Goal: Task Accomplishment & Management: Manage account settings

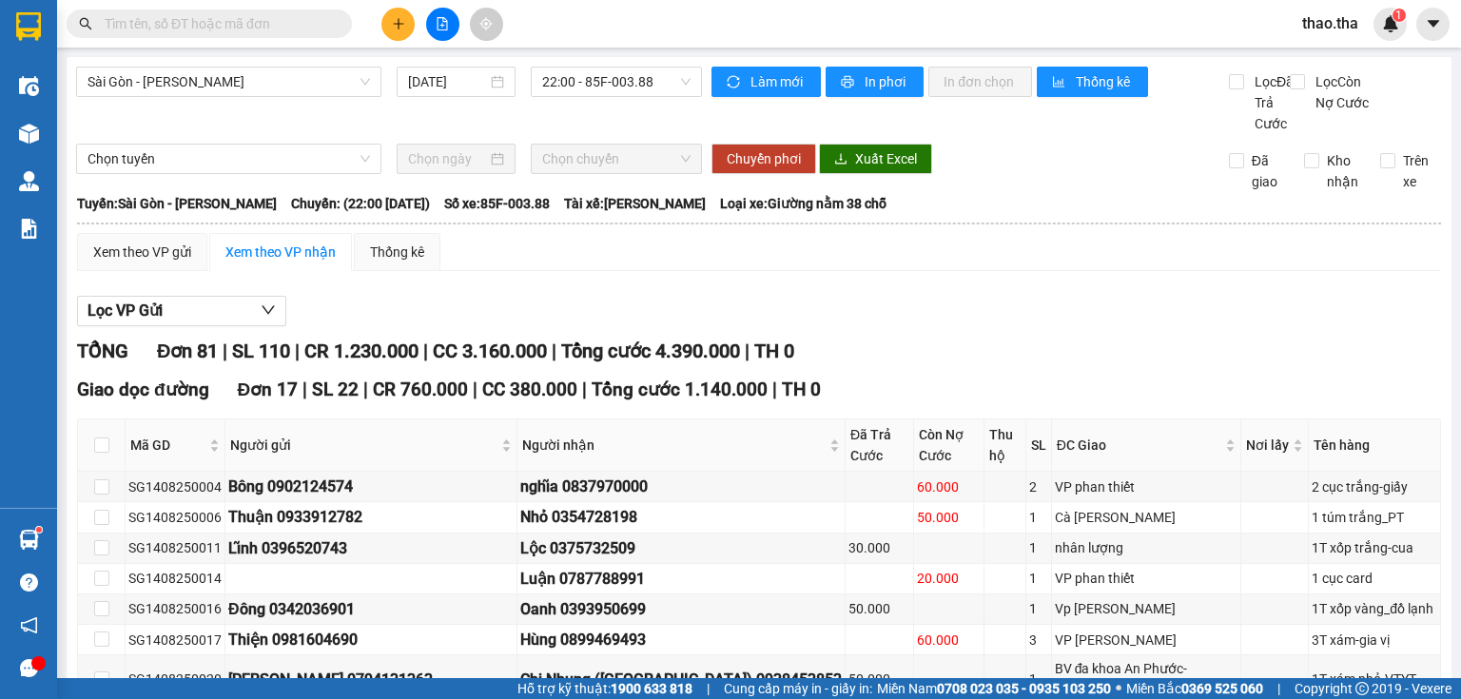
scroll to position [457, 0]
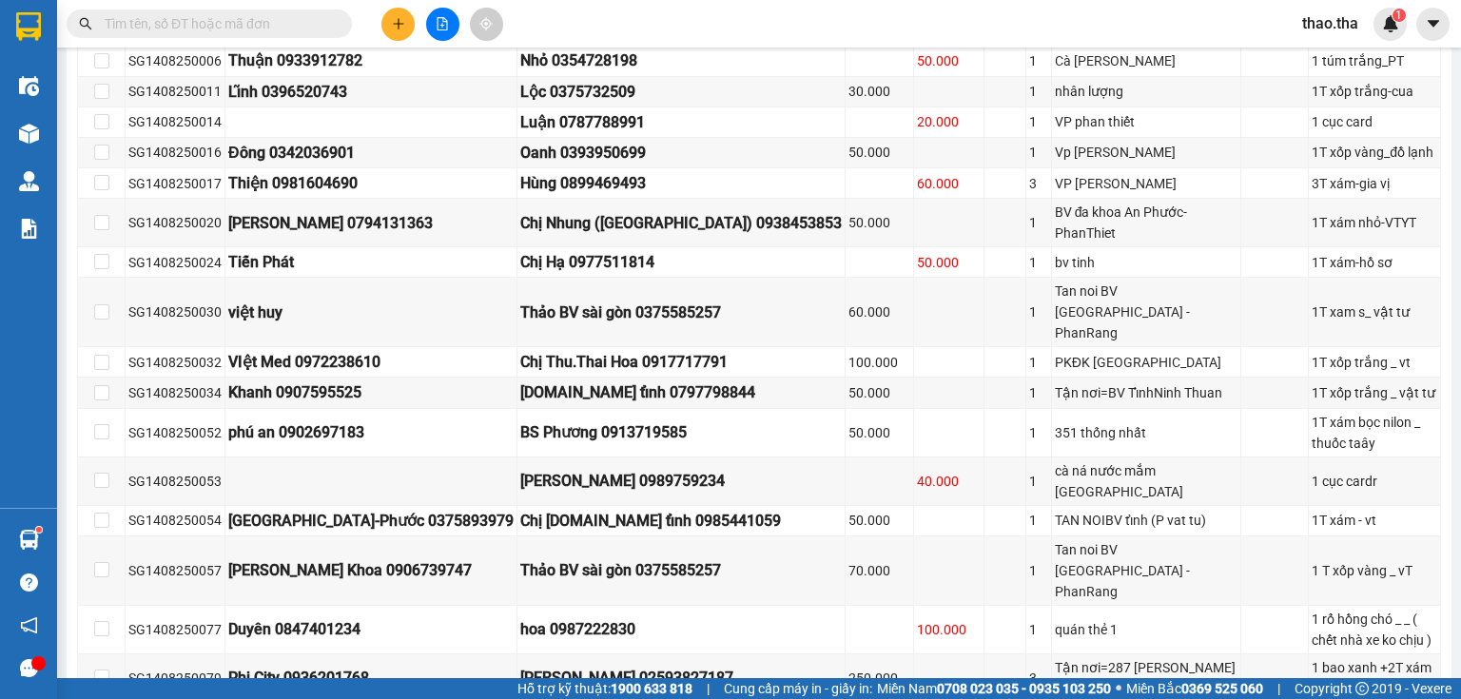
click at [1324, 23] on span "thao.tha" at bounding box center [1330, 23] width 87 height 24
click at [1332, 60] on span "Đăng xuất" at bounding box center [1357, 59] width 80 height 21
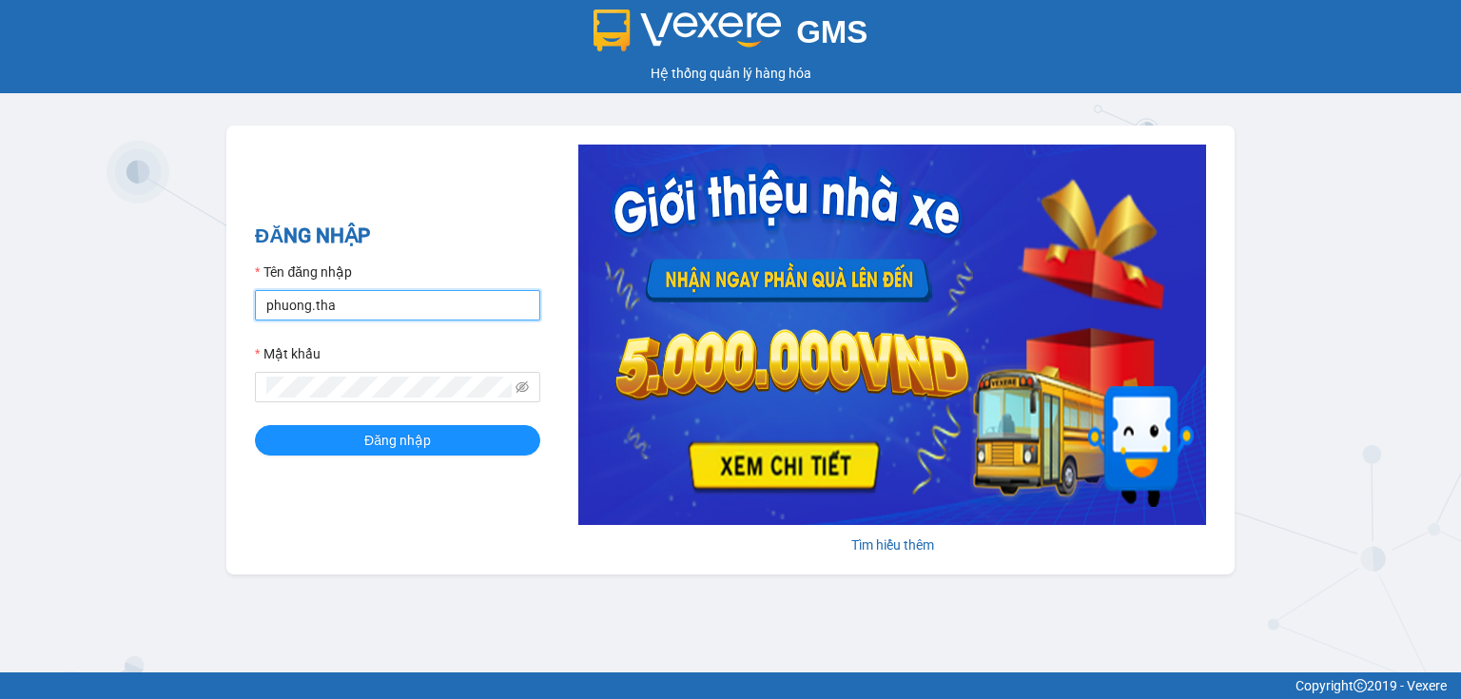
click at [453, 312] on input "phuong.tha" at bounding box center [397, 305] width 285 height 30
type input "tien.tha"
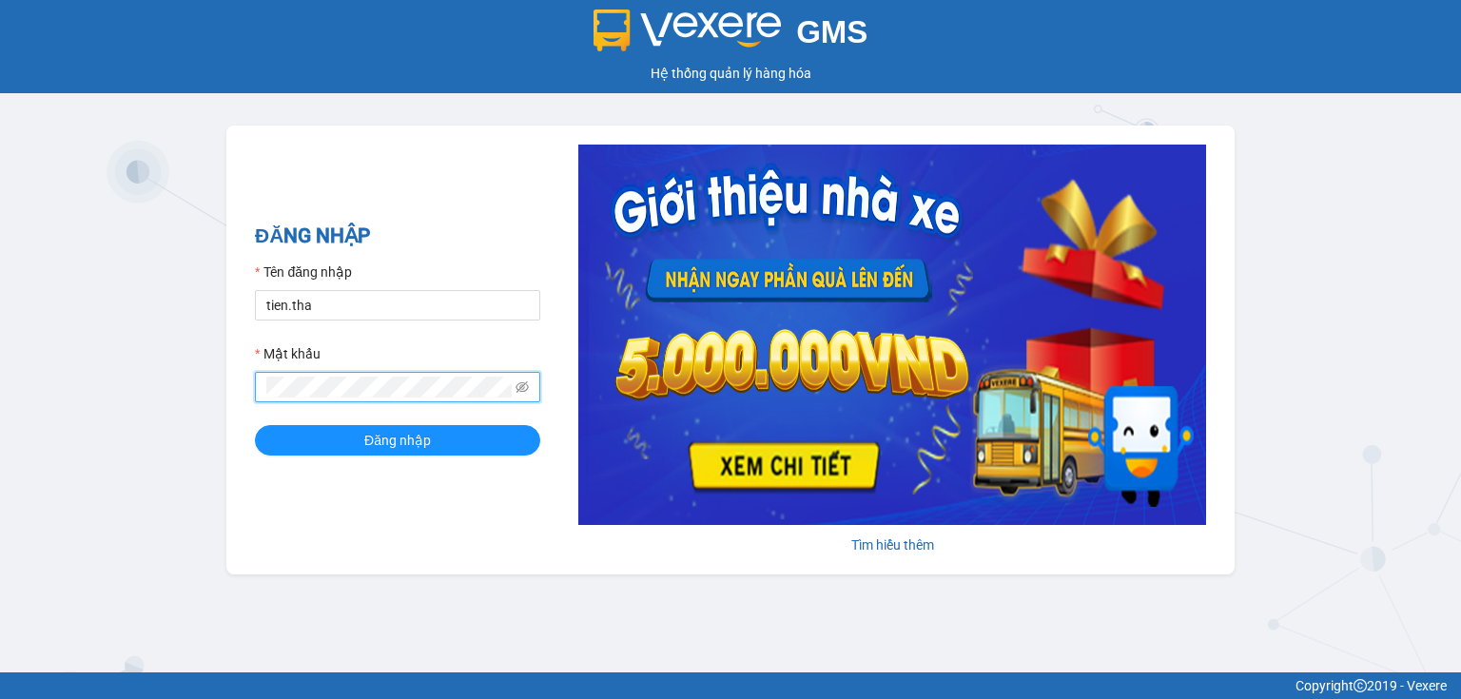
click at [262, 392] on span at bounding box center [397, 387] width 285 height 30
click at [449, 436] on button "Đăng nhập" at bounding box center [397, 440] width 285 height 30
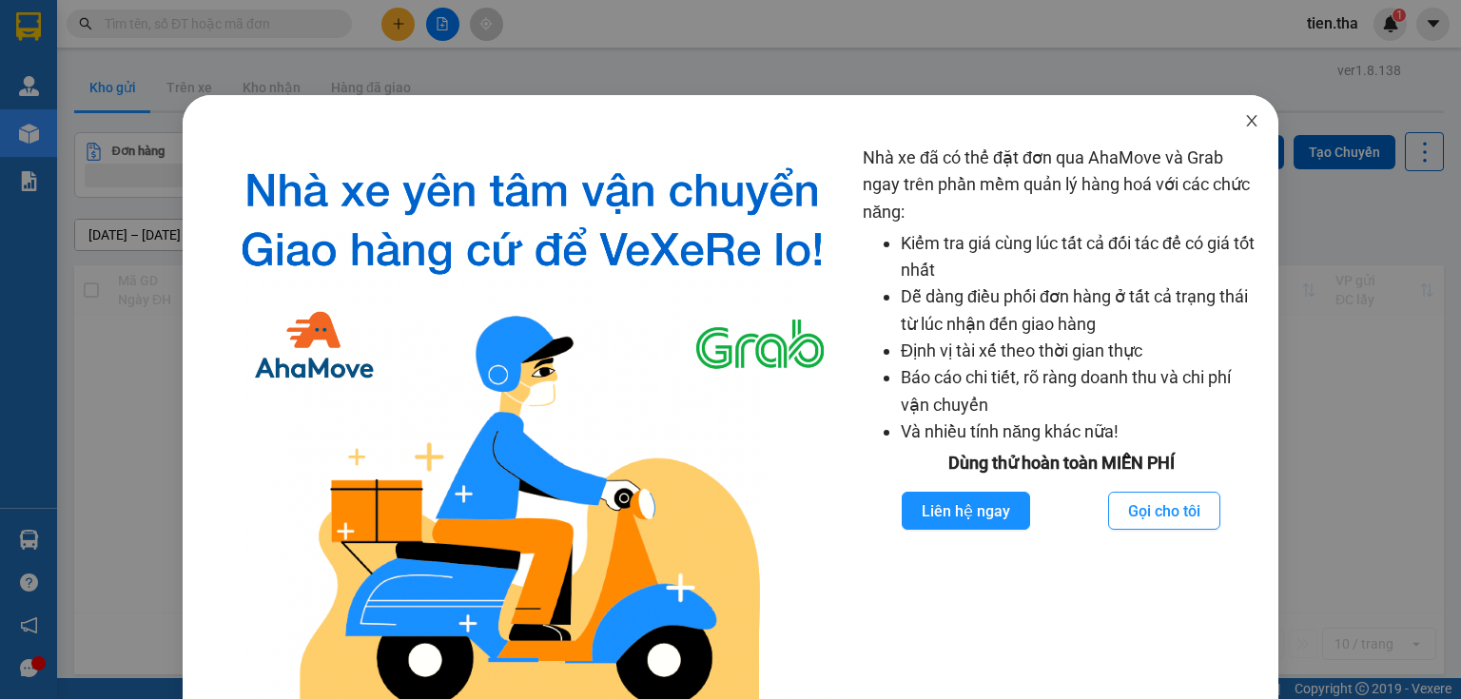
click at [1244, 125] on icon "close" at bounding box center [1251, 120] width 15 height 15
